Goal: Check status: Check status

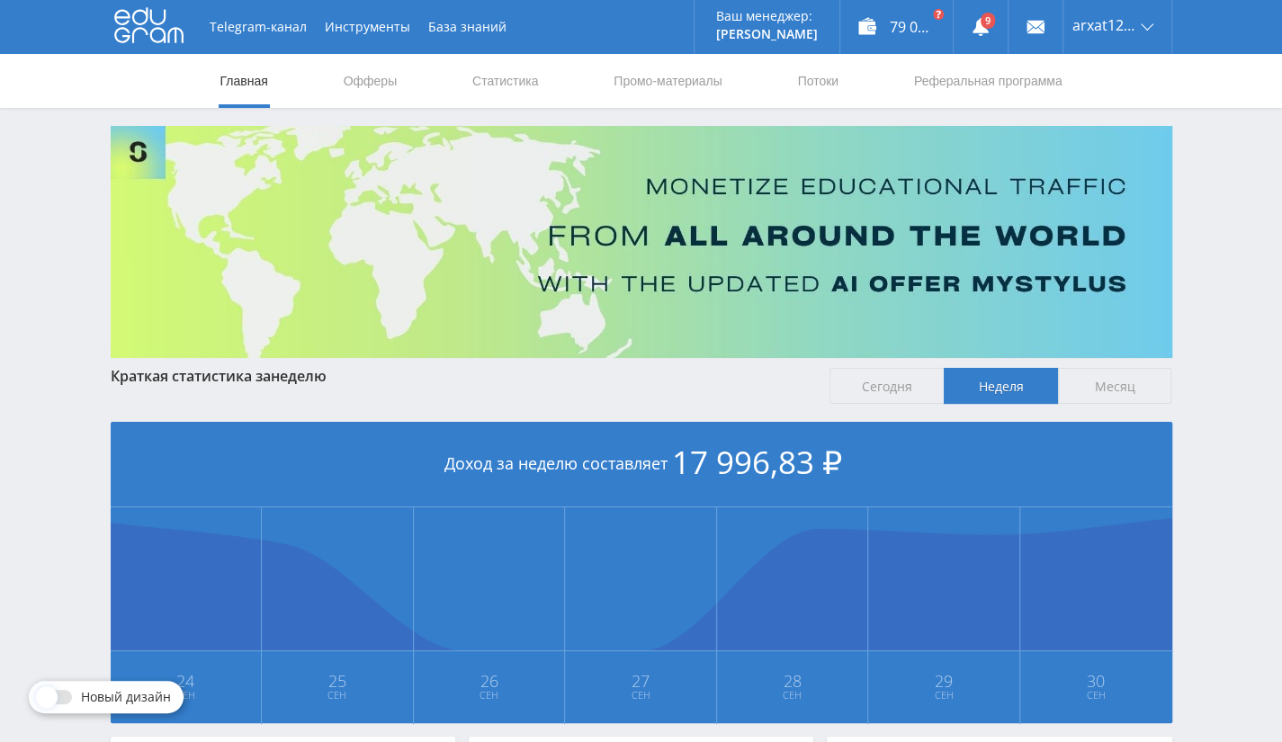
click at [469, 80] on nav "Главная Офферы Статистика Промо-материалы Потоки Реферальная программа" at bounding box center [642, 81] width 846 height 54
click at [499, 80] on link "Статистика" at bounding box center [505, 81] width 70 height 54
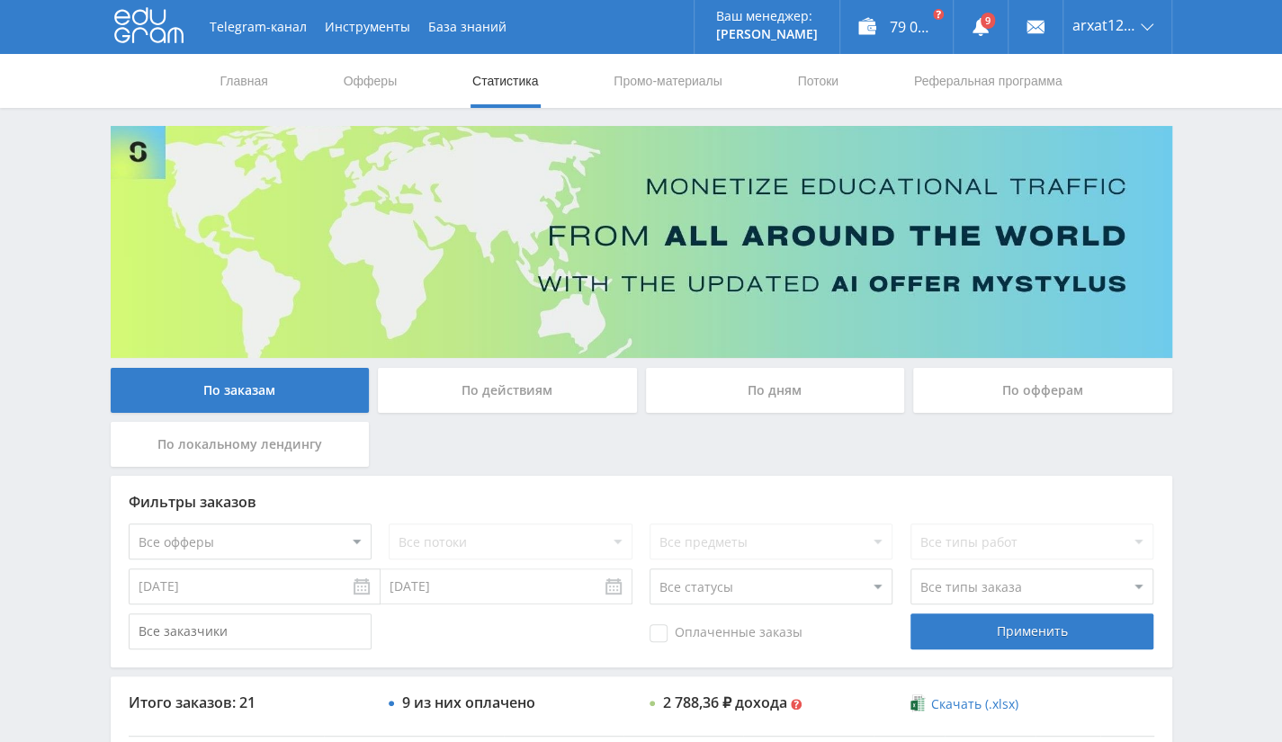
click at [230, 603] on input "[DATE]" at bounding box center [255, 586] width 252 height 36
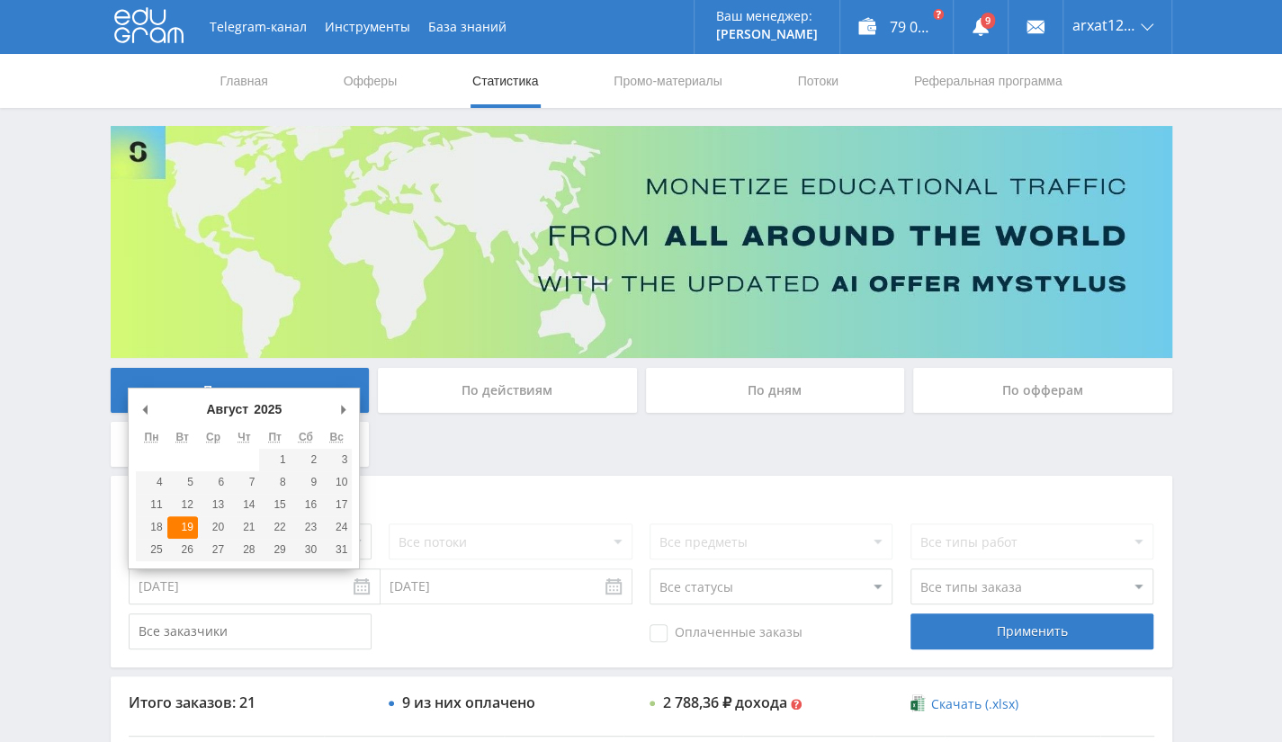
type input "[DATE]"
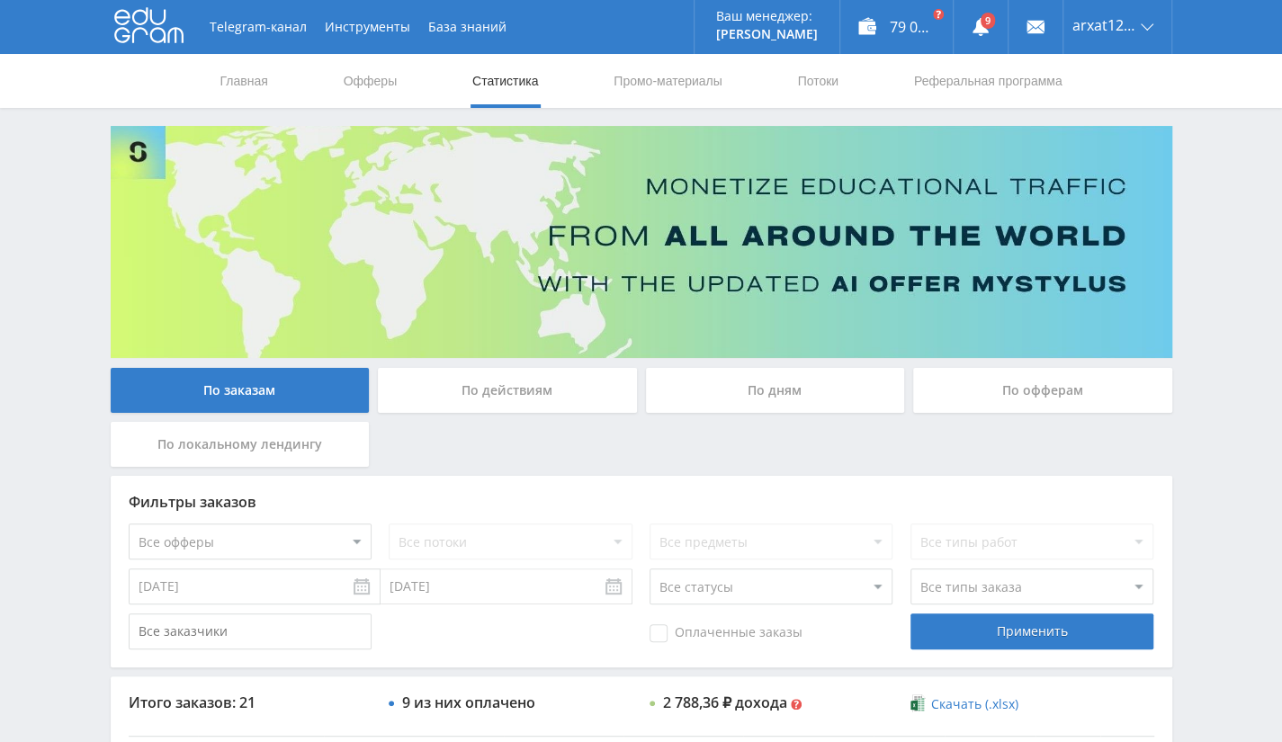
click at [1004, 368] on div "По офферам" at bounding box center [1042, 390] width 259 height 45
click at [0, 0] on input "По офферам" at bounding box center [0, 0] width 0 height 0
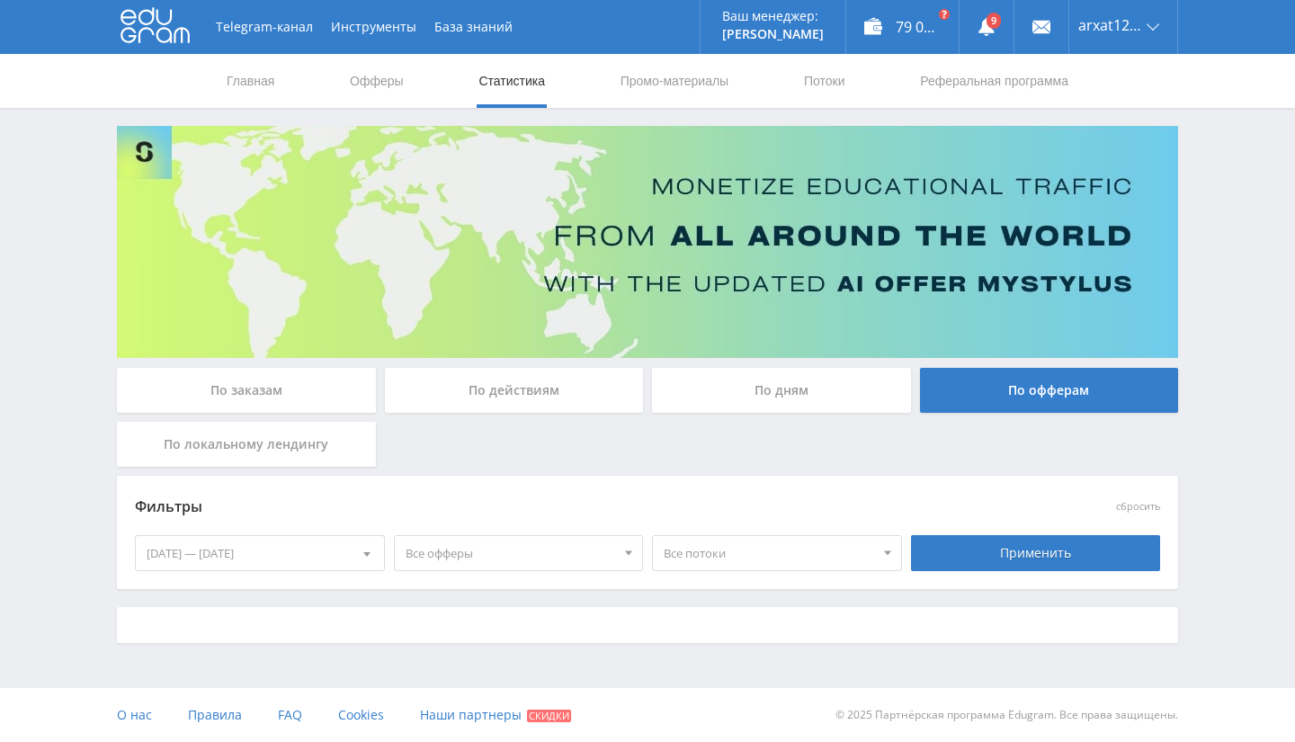
click at [224, 560] on div "[DATE] — [DATE]" at bounding box center [260, 553] width 248 height 34
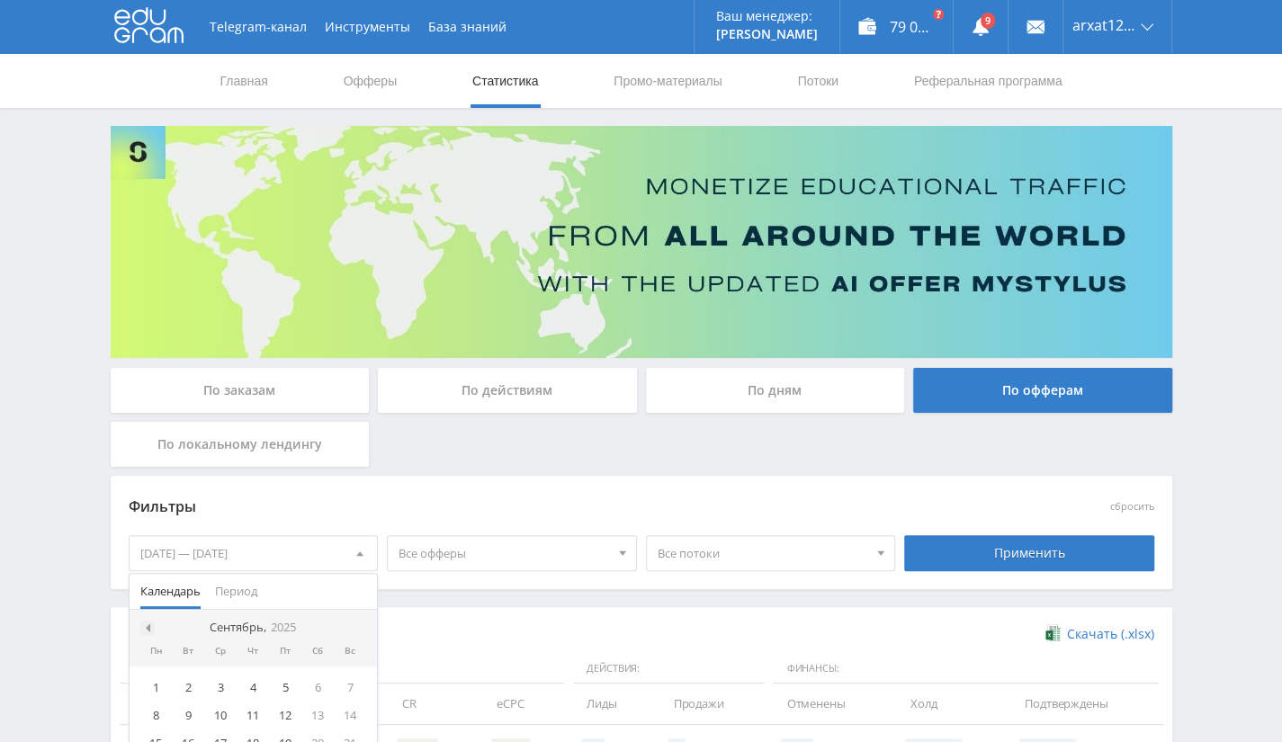
click at [153, 627] on div at bounding box center [147, 628] width 14 height 14
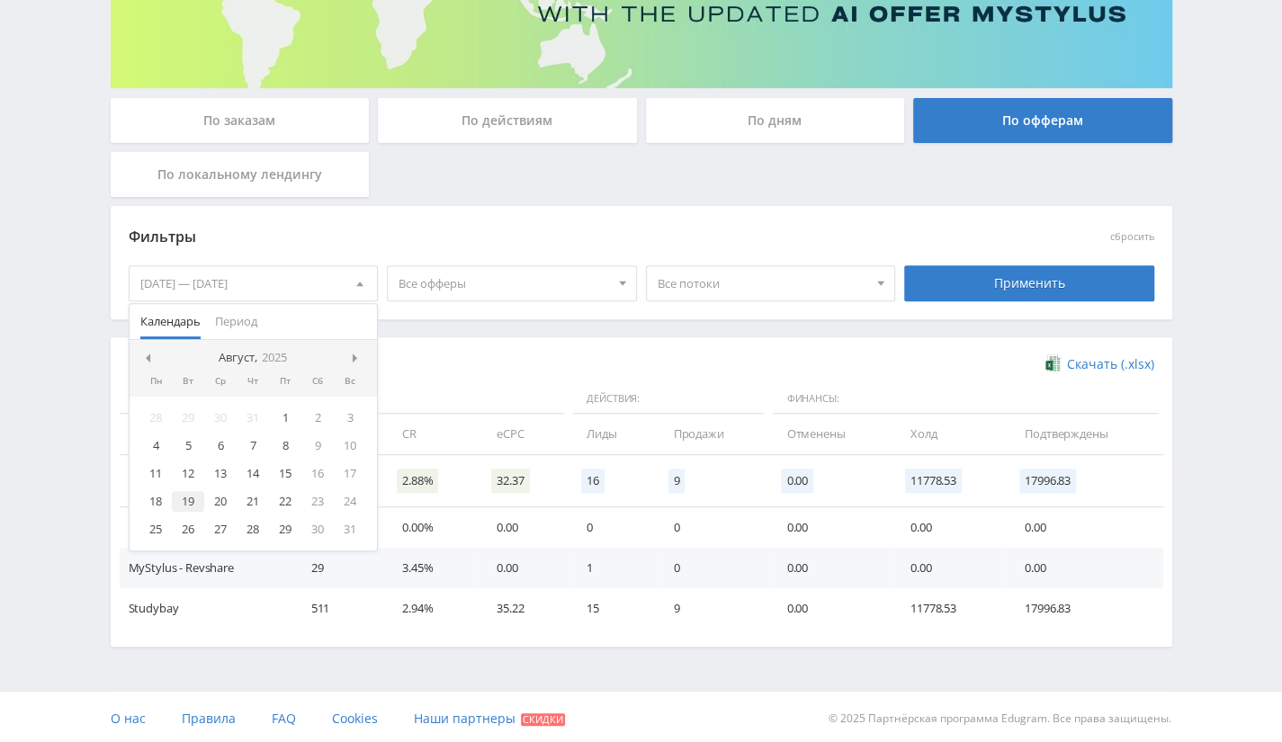
click at [189, 505] on div "19" at bounding box center [188, 501] width 32 height 21
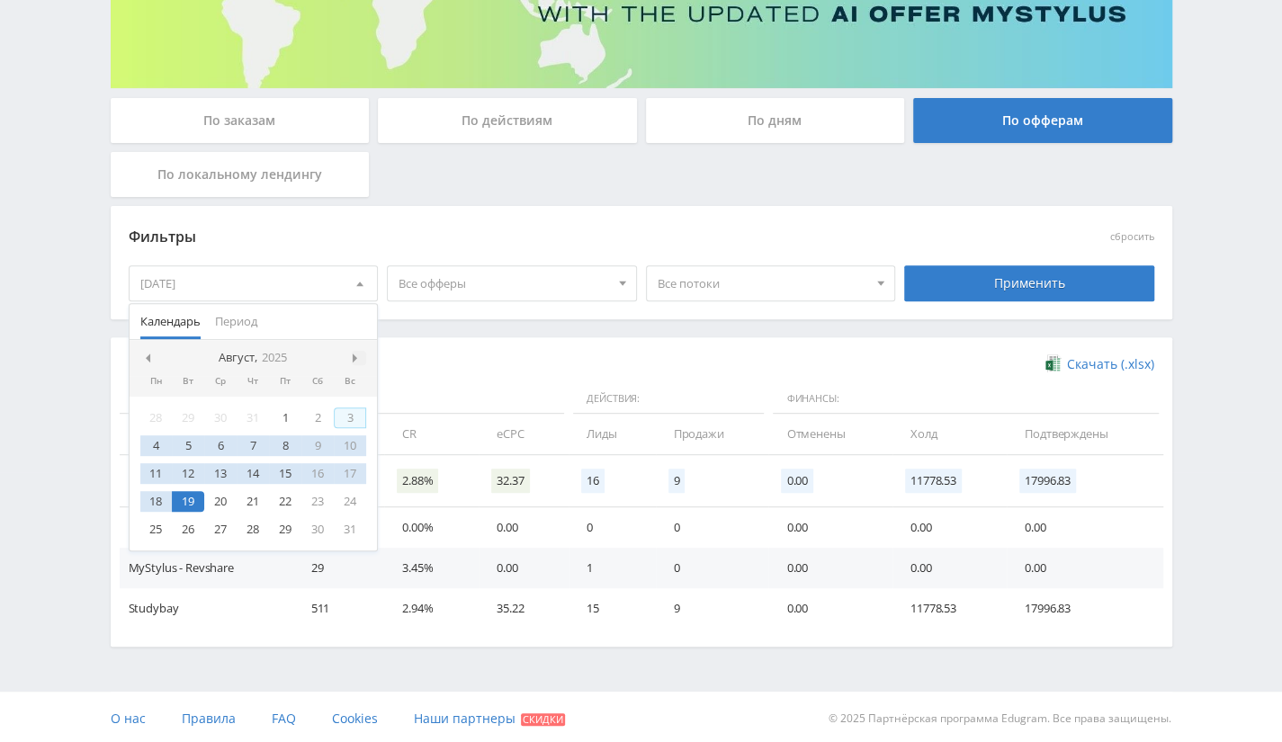
click at [356, 353] on span at bounding box center [357, 357] width 9 height 9
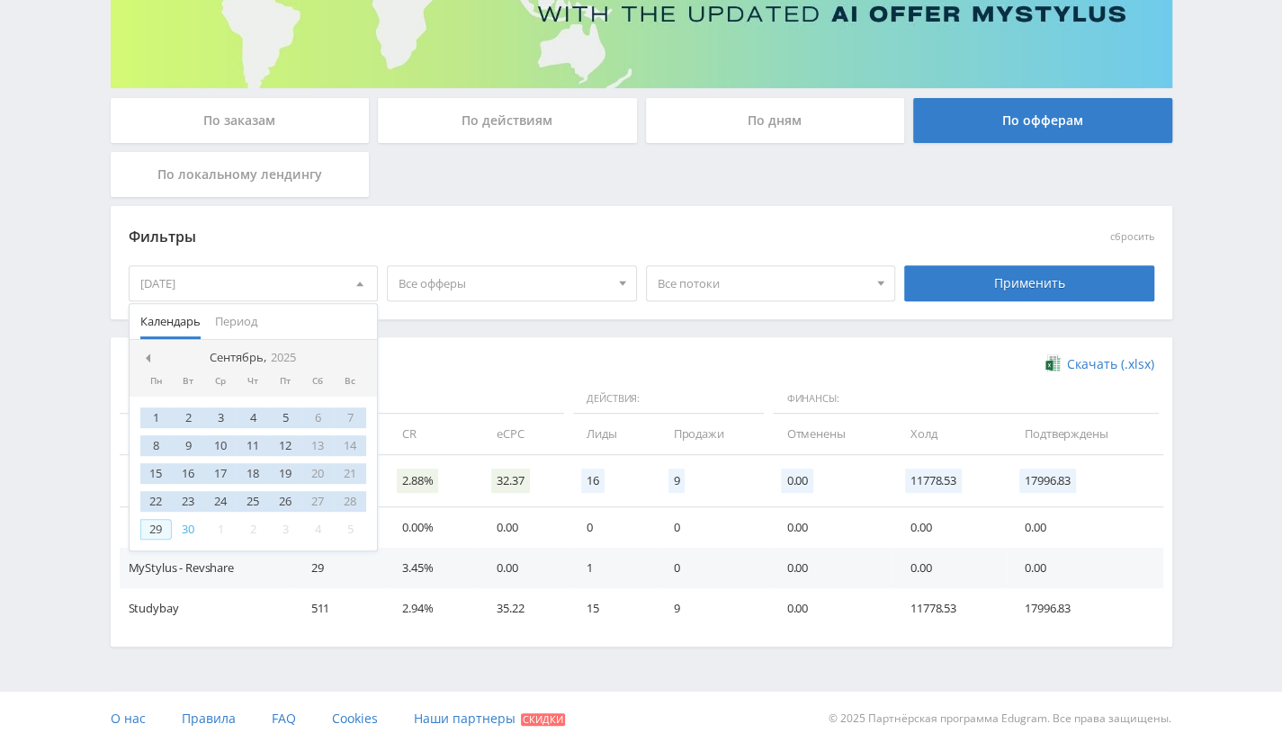
click at [157, 530] on div "29" at bounding box center [156, 529] width 32 height 21
click at [149, 355] on div at bounding box center [147, 358] width 14 height 14
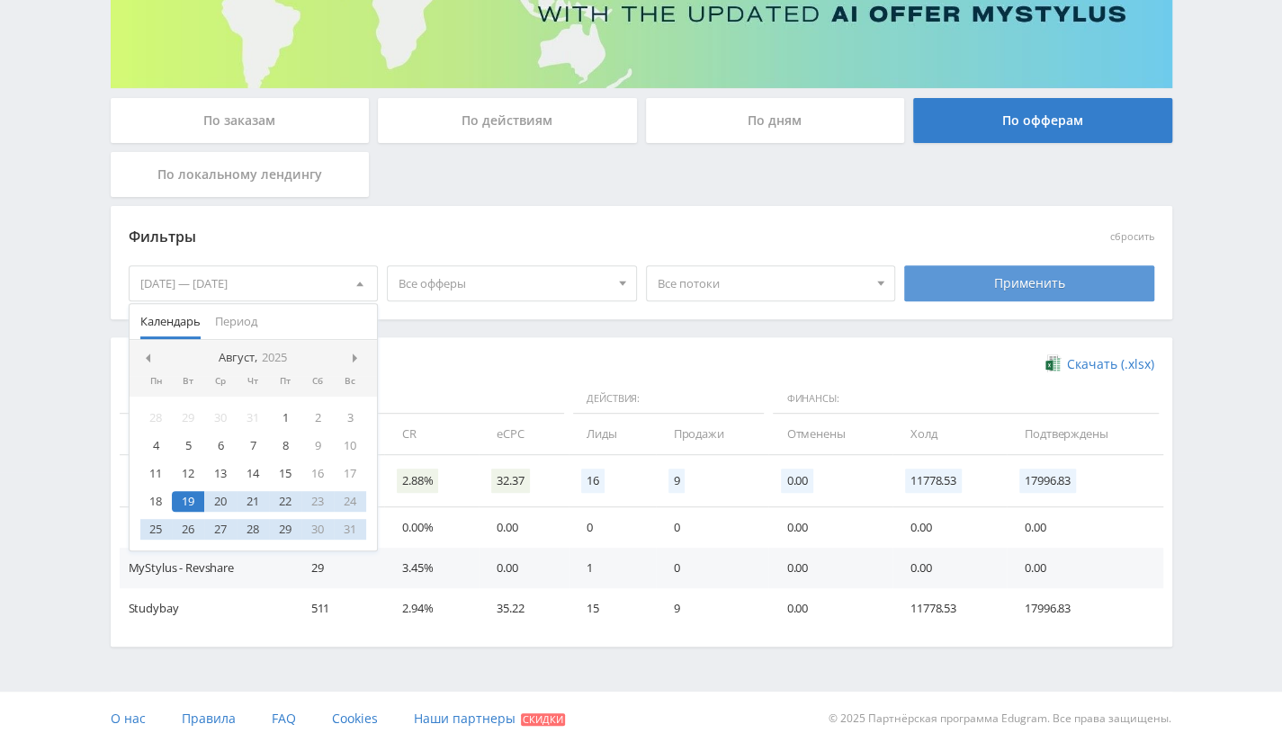
click at [1064, 292] on div "Применить" at bounding box center [1029, 283] width 250 height 36
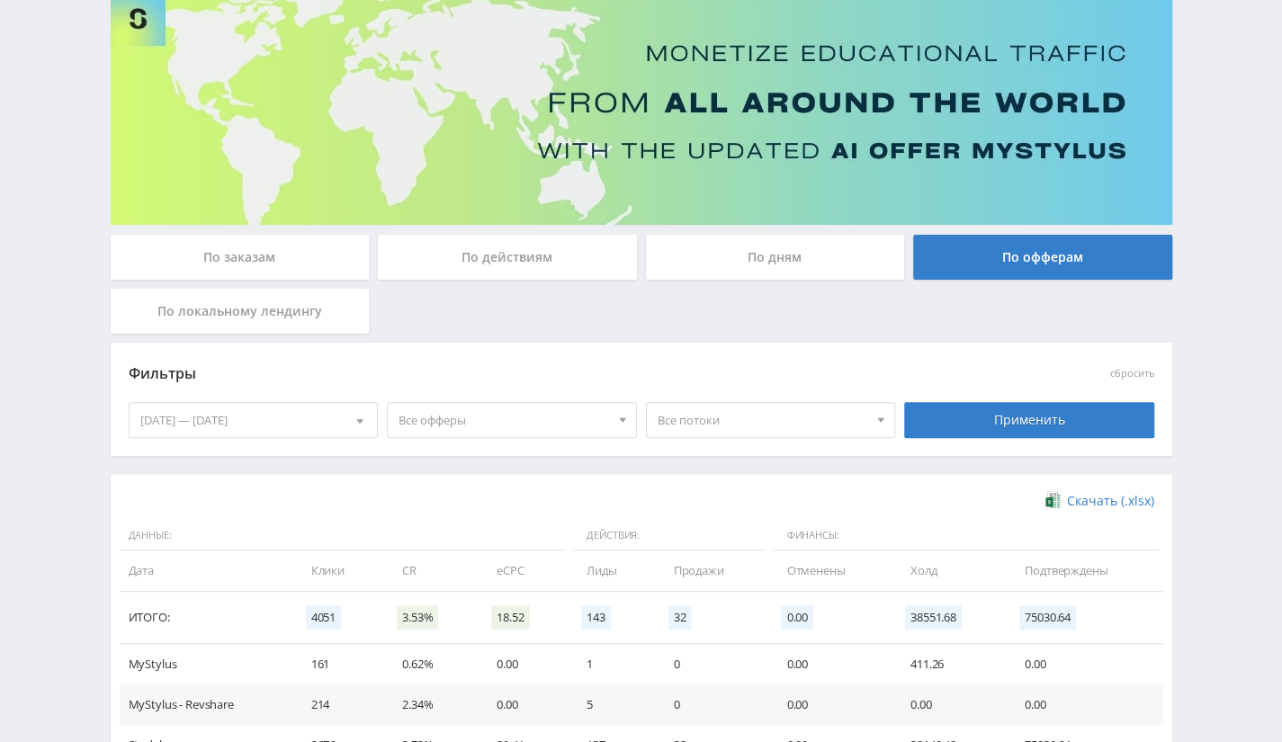
scroll to position [272, 0]
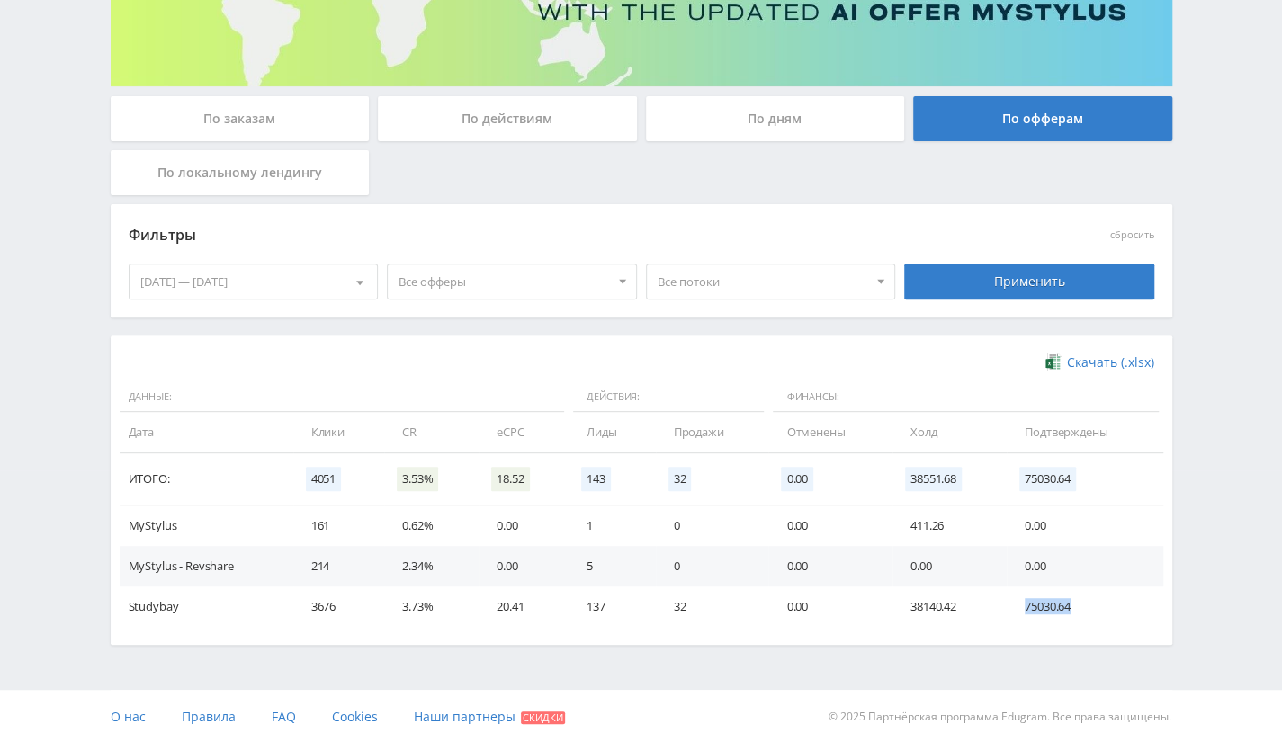
drag, startPoint x: 1024, startPoint y: 609, endPoint x: 1070, endPoint y: 613, distance: 46.9
click at [1070, 613] on td "75030.64" at bounding box center [1085, 606] width 157 height 40
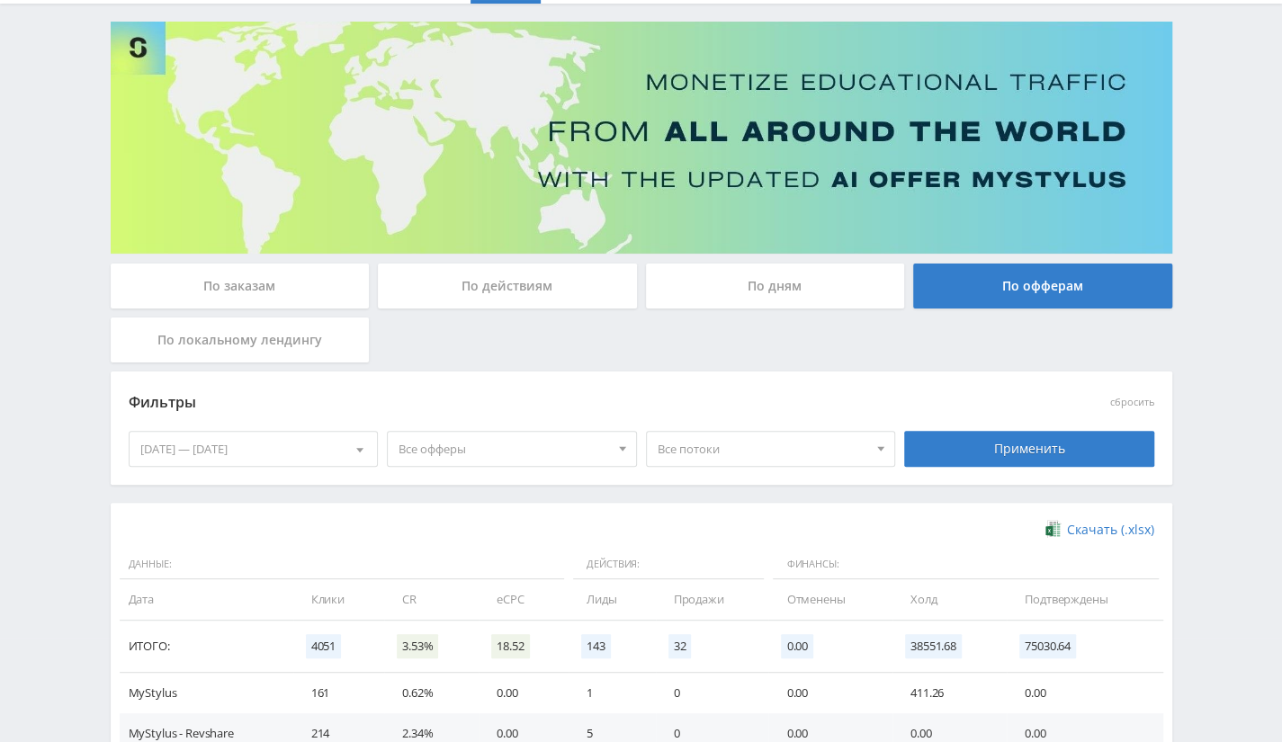
scroll to position [0, 0]
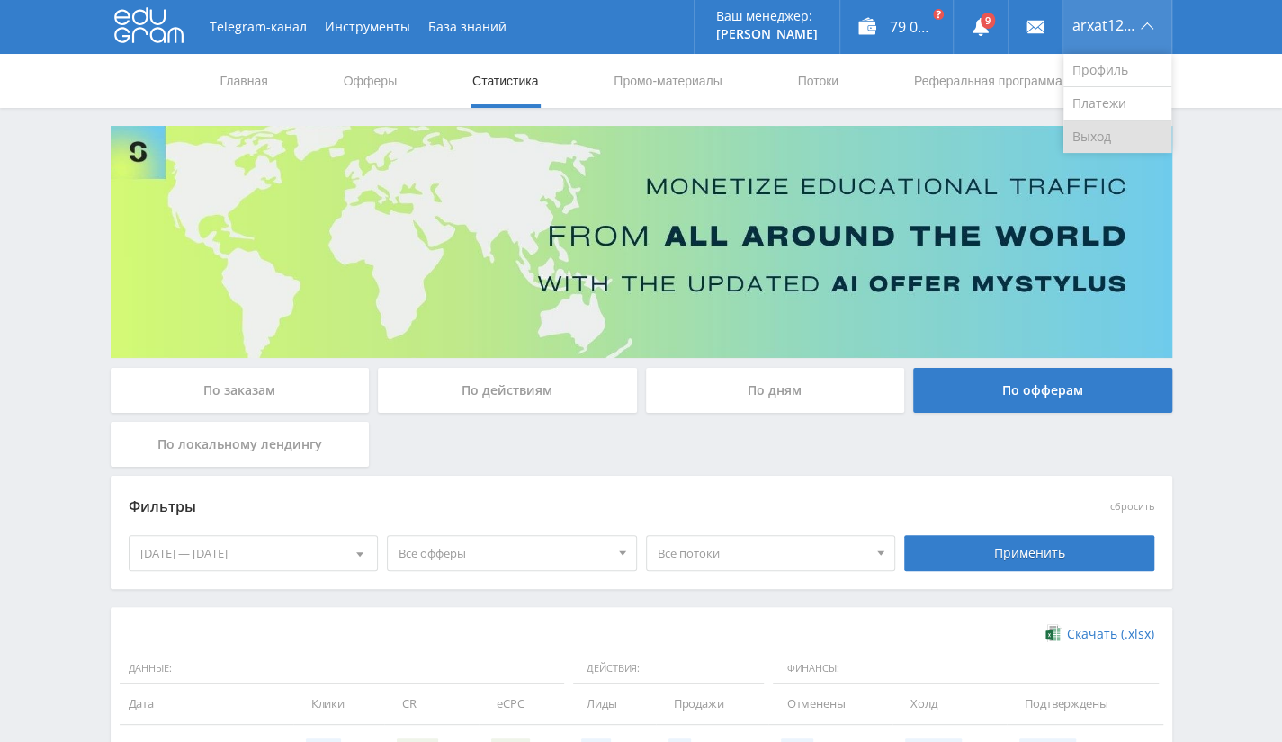
click at [1132, 127] on link "Выход" at bounding box center [1117, 137] width 108 height 32
